Goal: Task Accomplishment & Management: Use online tool/utility

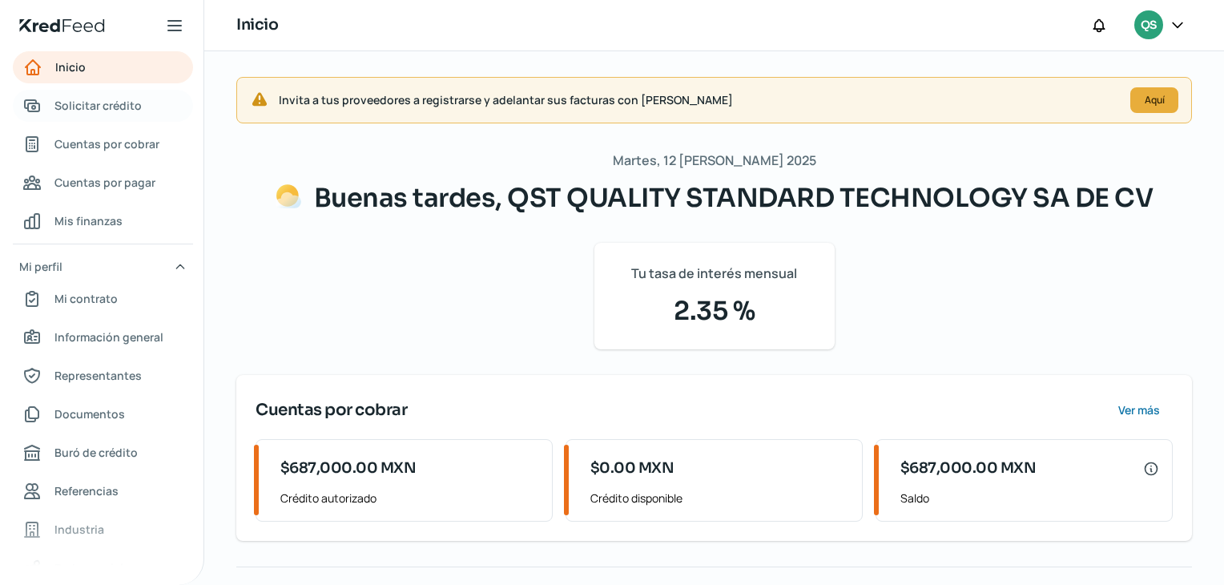
click at [107, 104] on span "Solicitar crédito" at bounding box center [97, 105] width 87 height 20
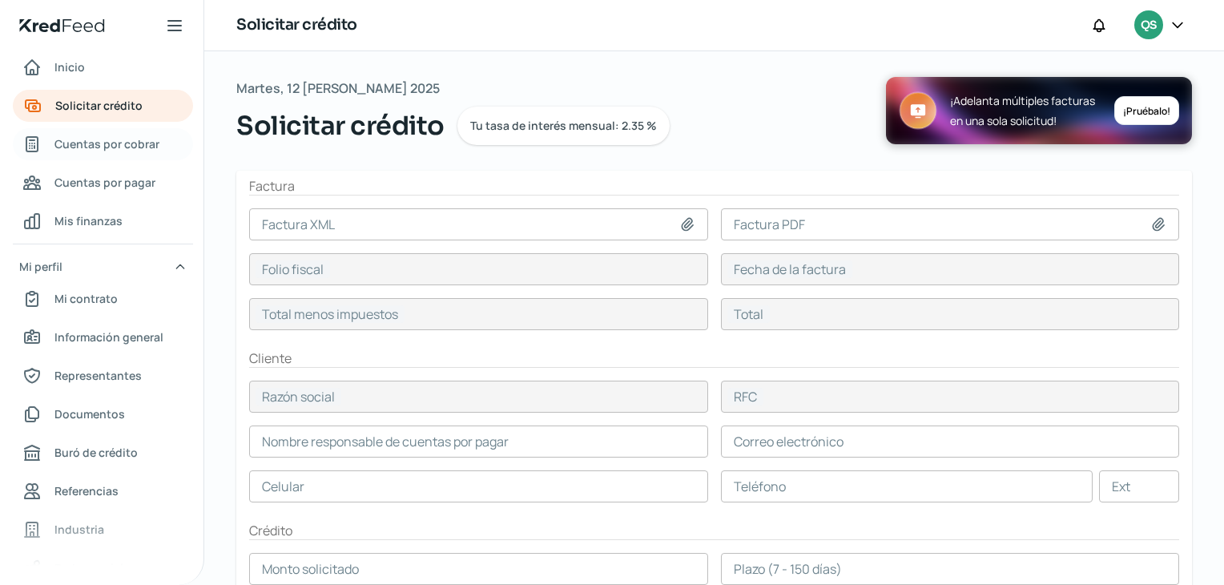
click at [152, 149] on span "Cuentas por cobrar" at bounding box center [106, 144] width 105 height 20
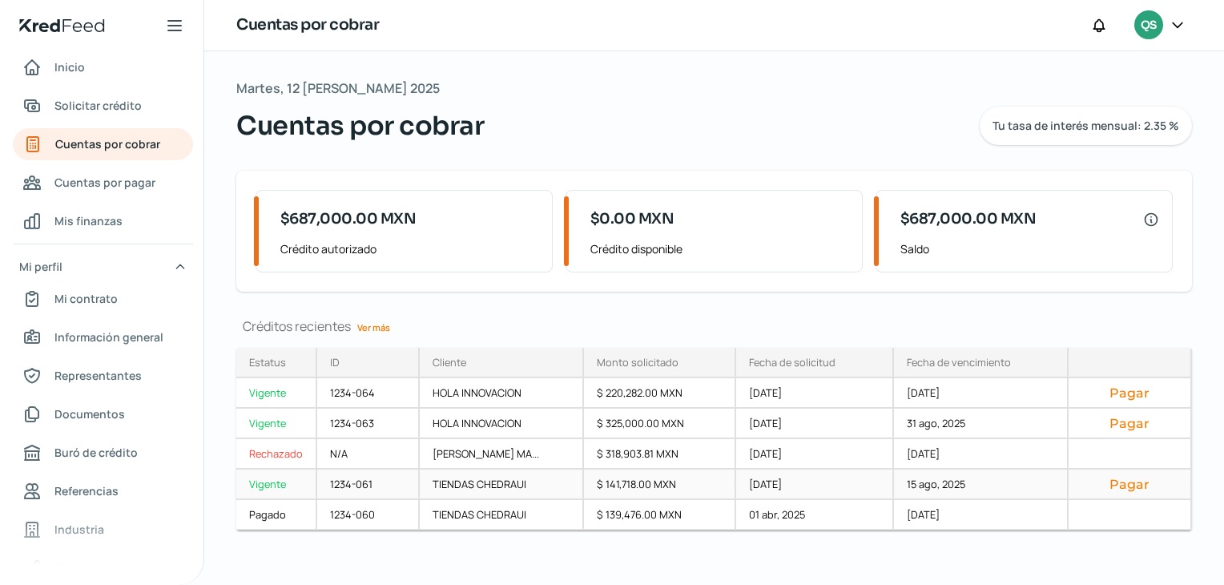
click at [1096, 485] on button "Pagar" at bounding box center [1129, 484] width 96 height 16
